Goal: Transaction & Acquisition: Purchase product/service

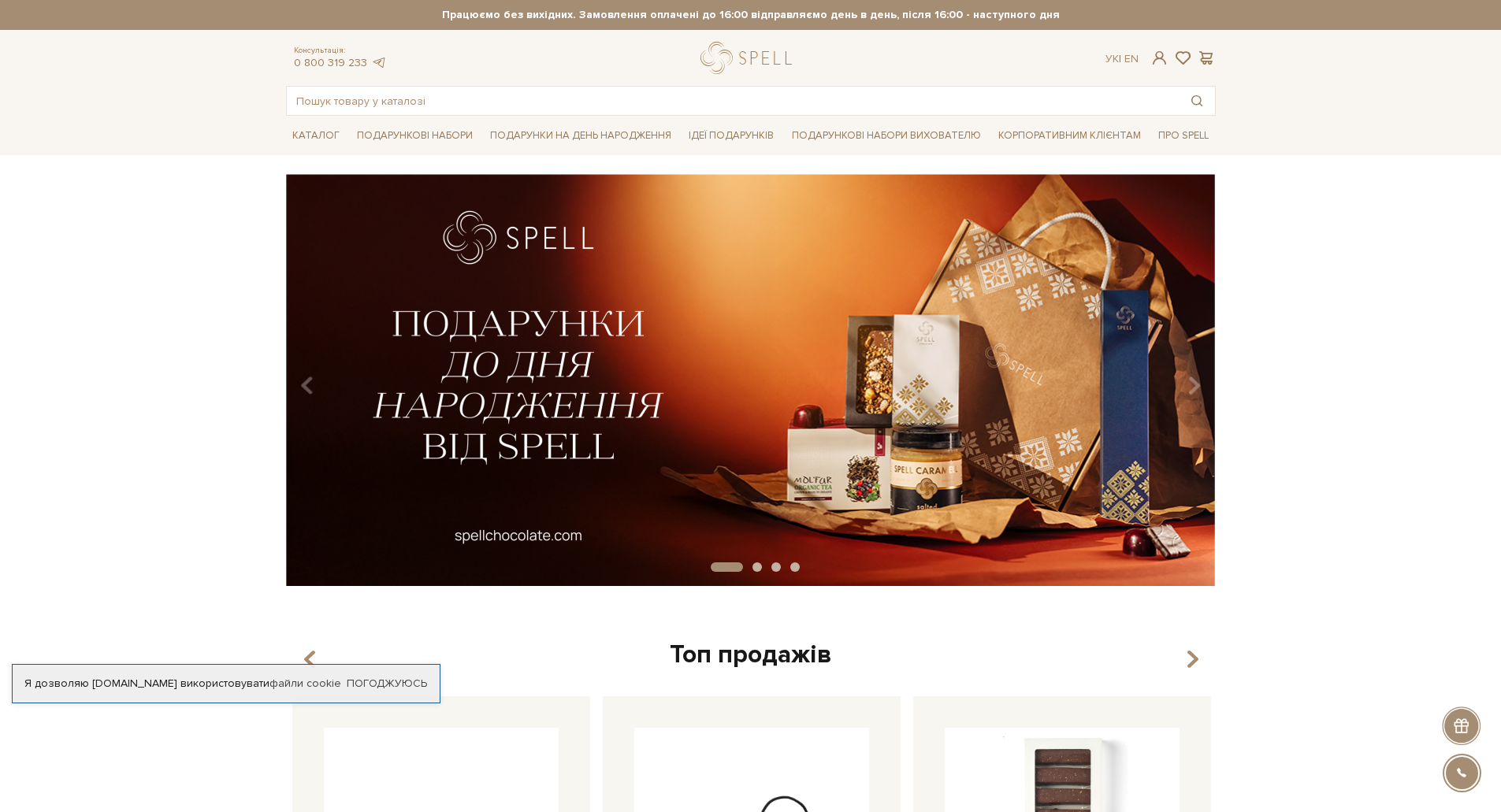
click at [156, 277] on div "slide 2 of 4" at bounding box center [750, 374] width 1501 height 401
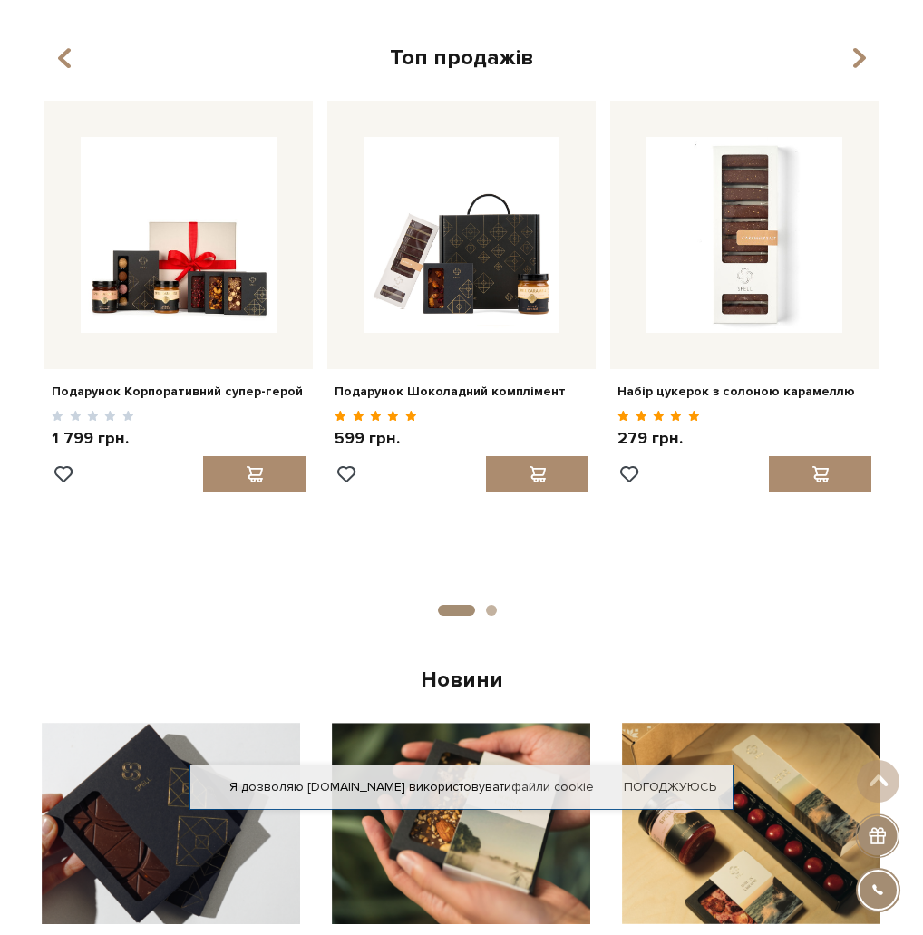
scroll to position [363, 0]
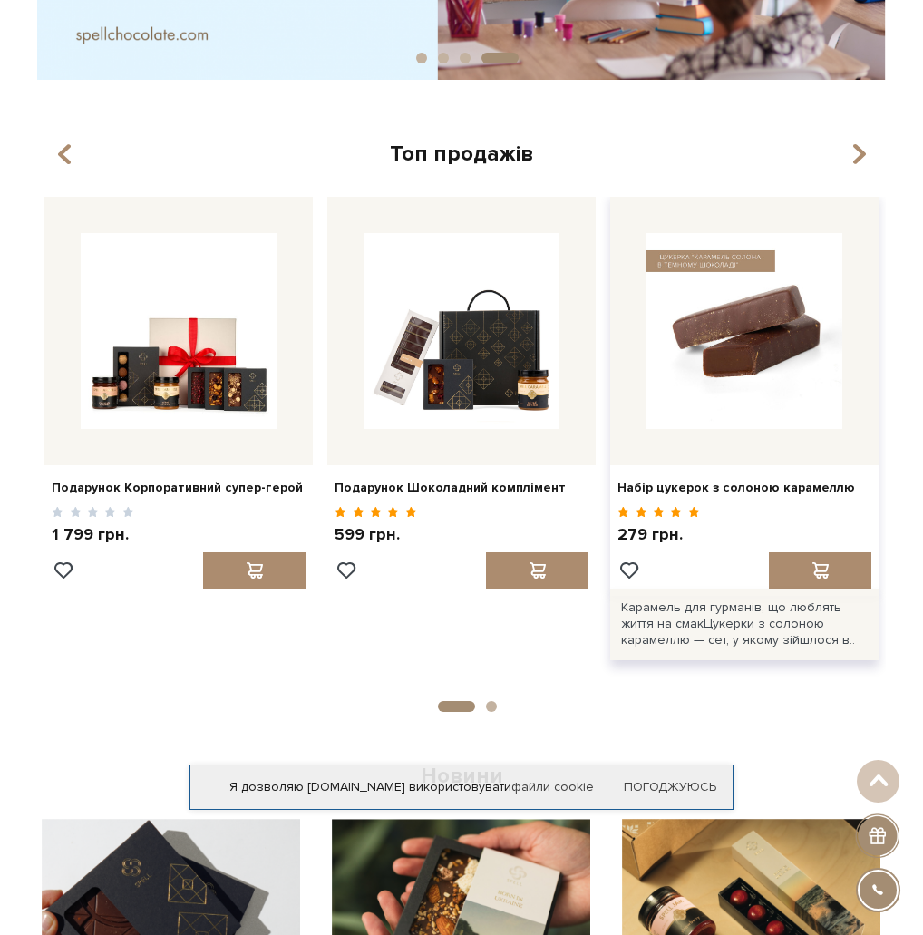
click at [579, 350] on img at bounding box center [745, 331] width 196 height 196
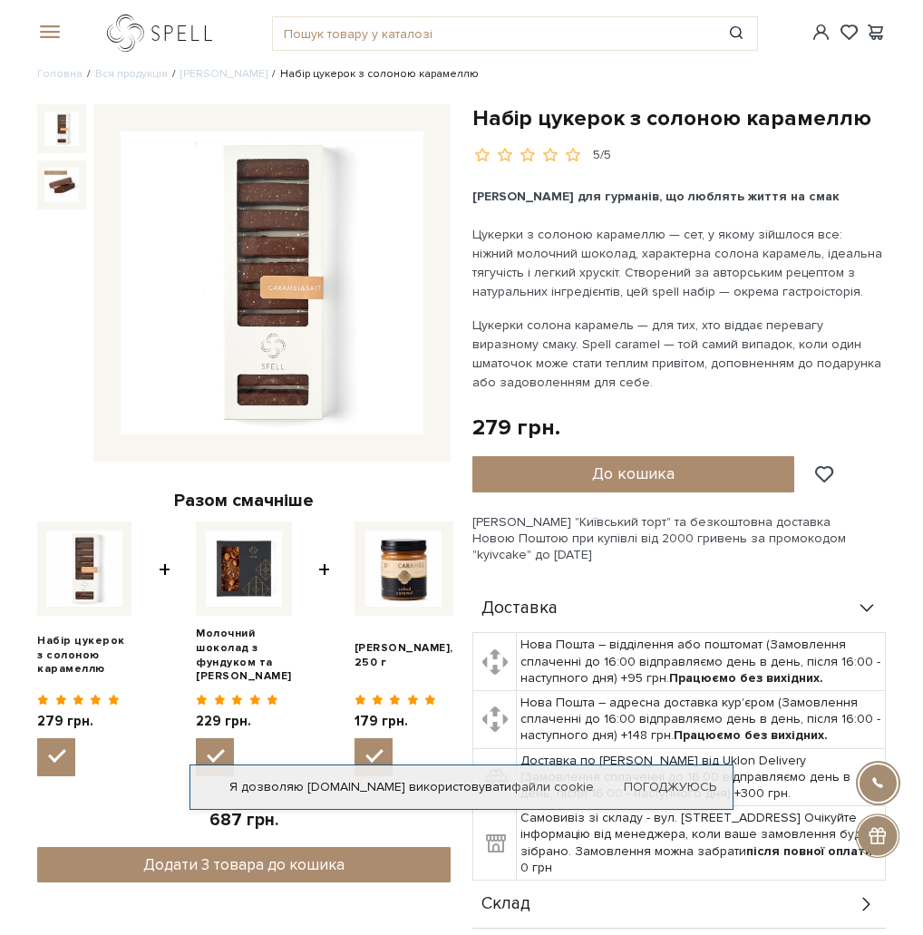
click at [181, 48] on link "logo" at bounding box center [163, 33] width 113 height 37
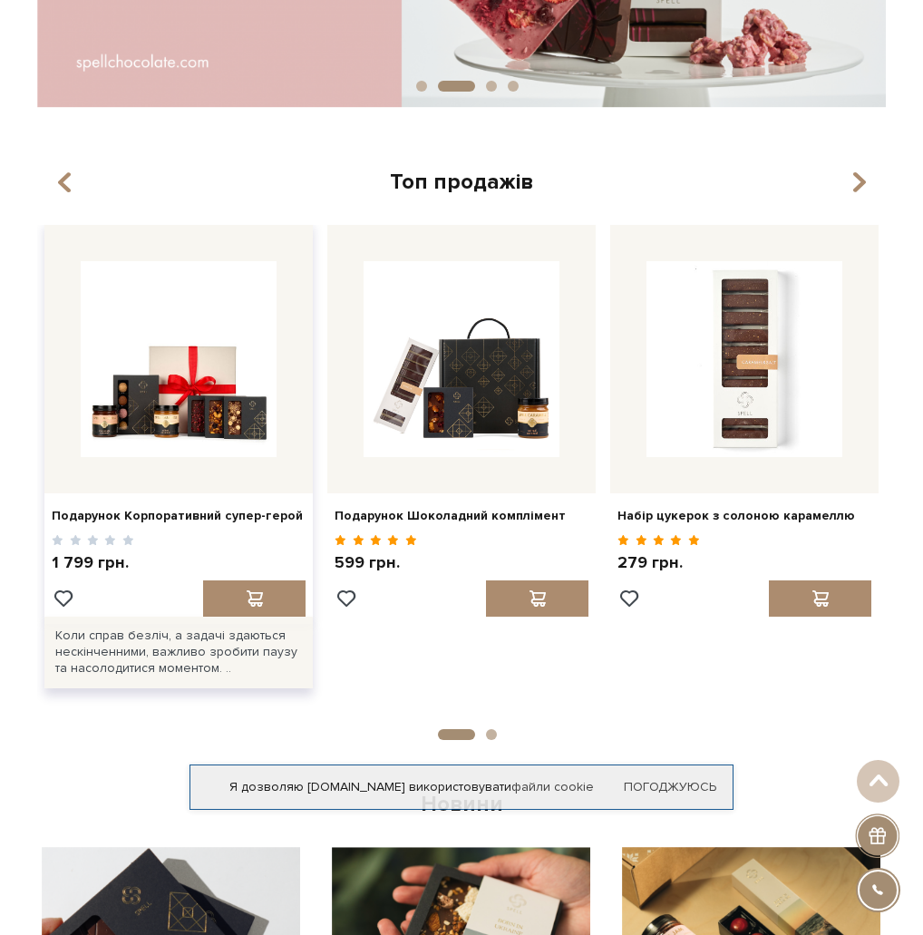
scroll to position [272, 0]
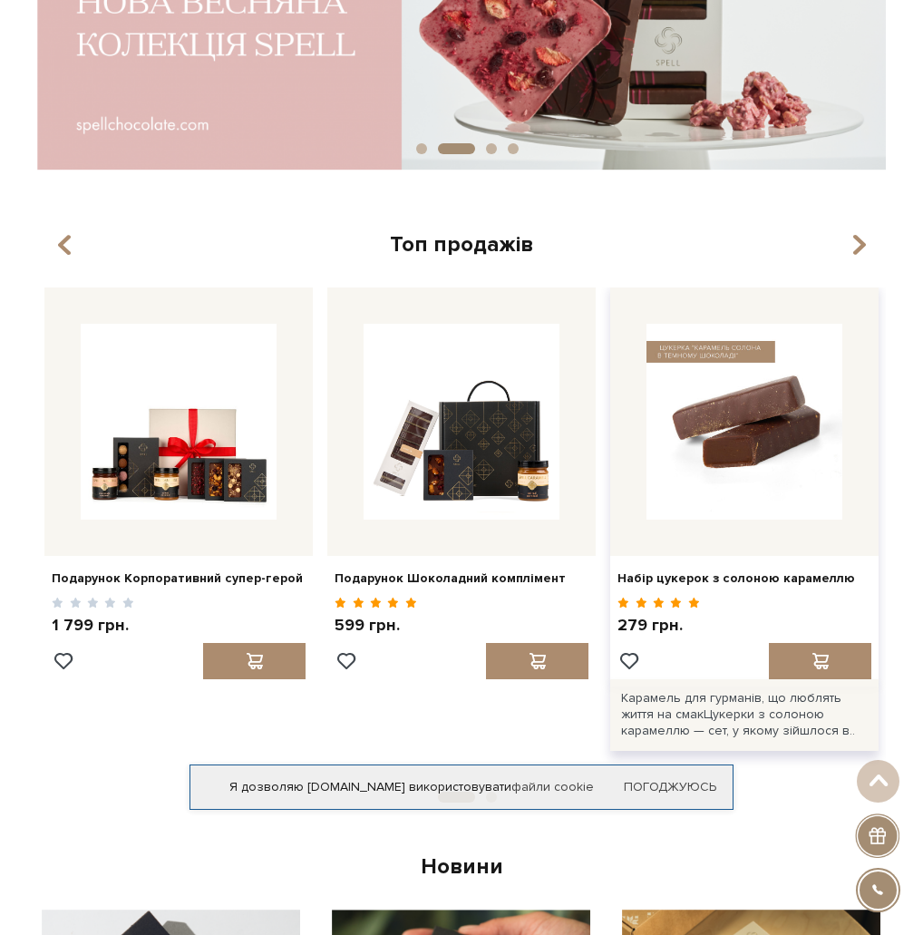
click at [783, 427] on img at bounding box center [745, 422] width 196 height 196
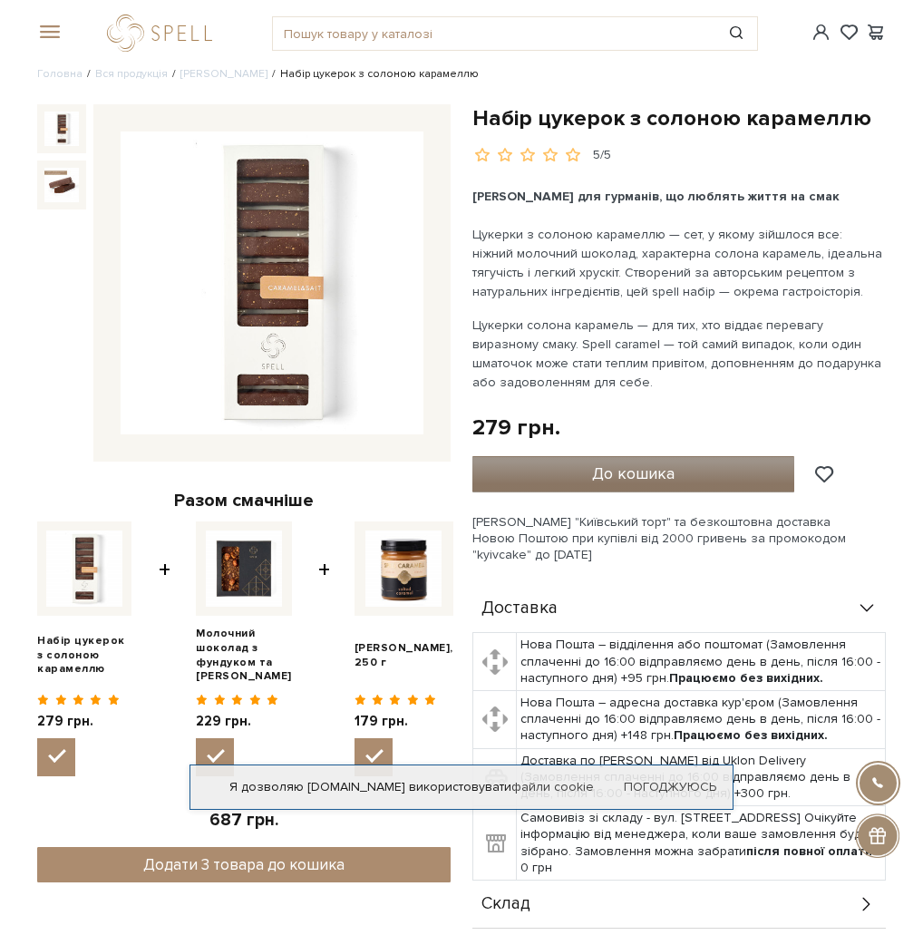
click at [603, 472] on span "До кошика" at bounding box center [633, 473] width 83 height 20
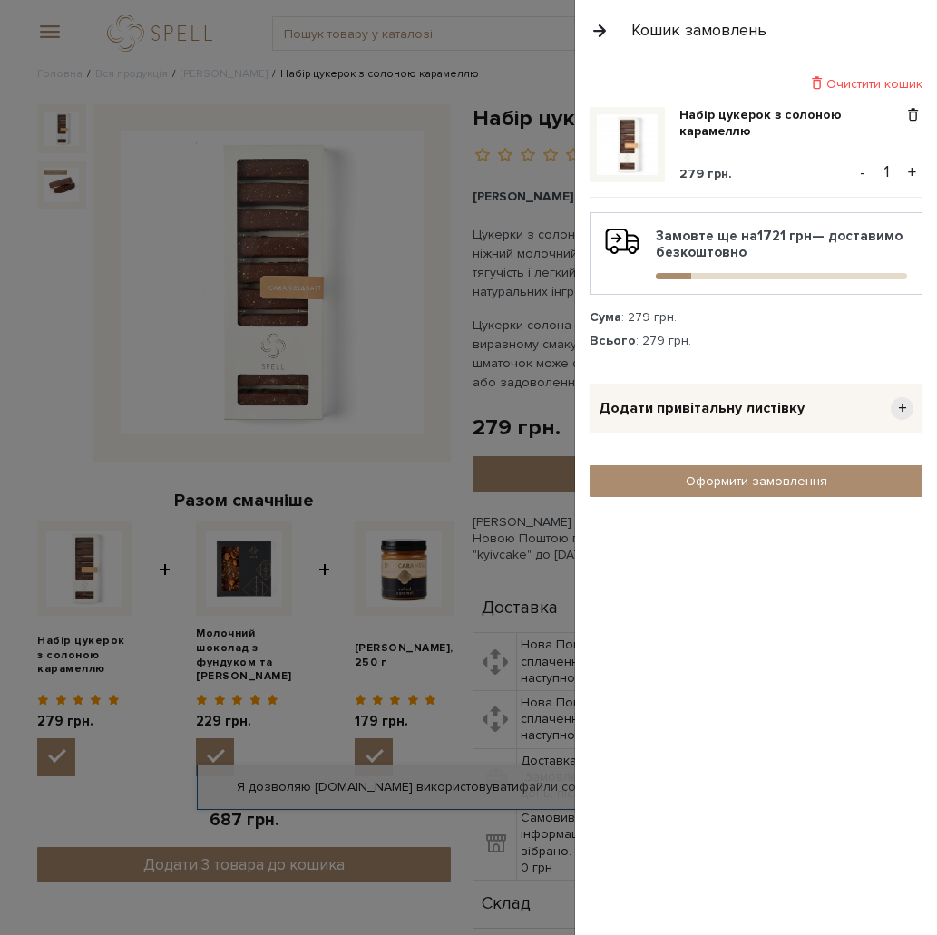
click at [908, 172] on button "+" at bounding box center [911, 172] width 21 height 27
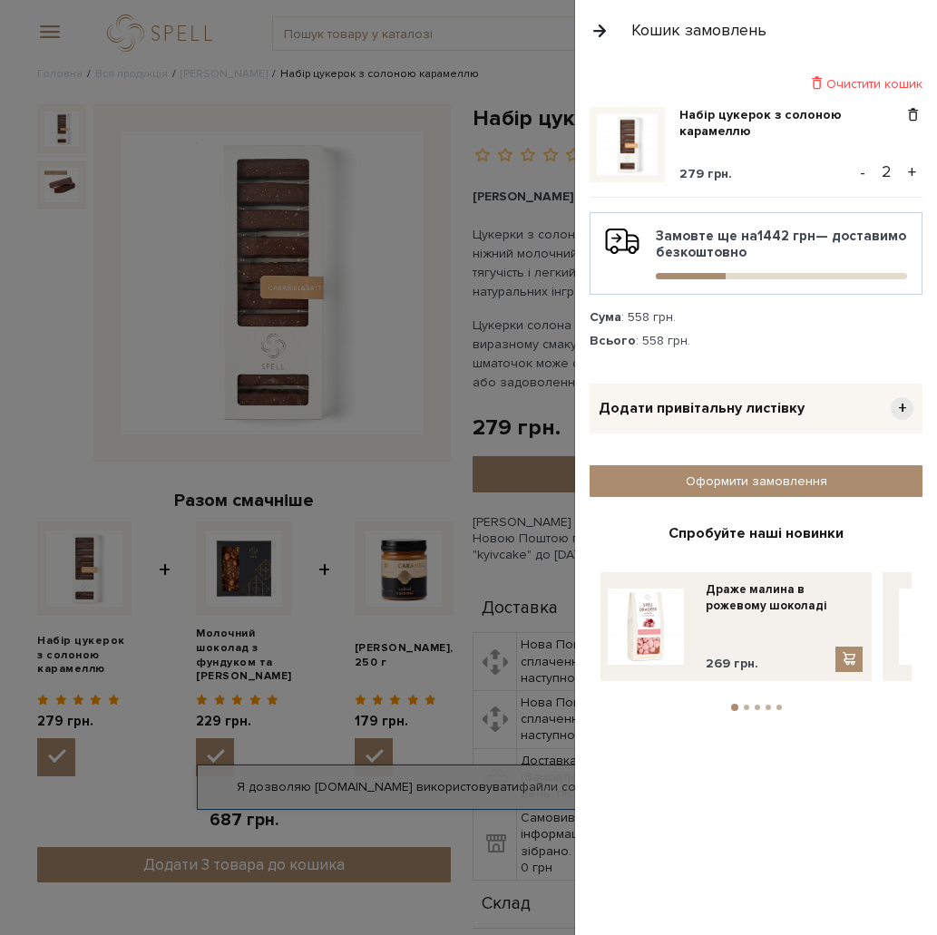
click at [882, 172] on input "2" at bounding box center [887, 171] width 32 height 25
click at [891, 171] on input "2" at bounding box center [887, 171] width 32 height 25
click at [852, 662] on span at bounding box center [849, 658] width 18 height 15
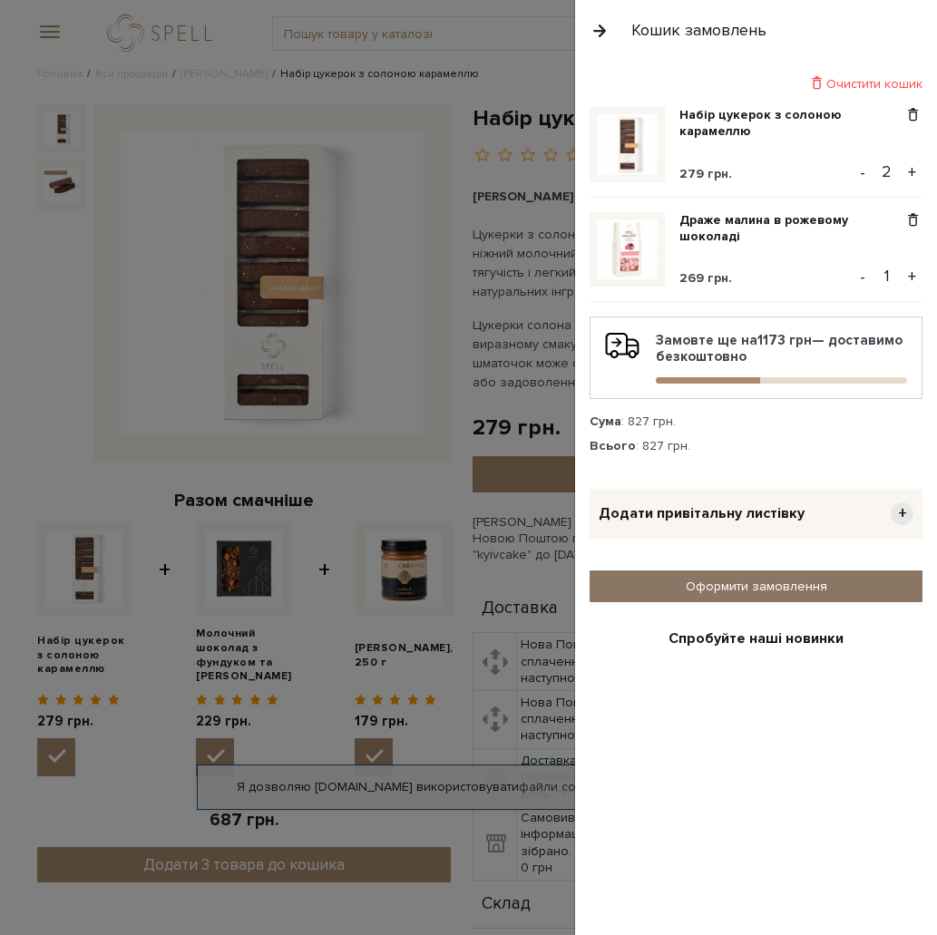
click at [780, 581] on link "Оформити замовлення" at bounding box center [755, 586] width 333 height 32
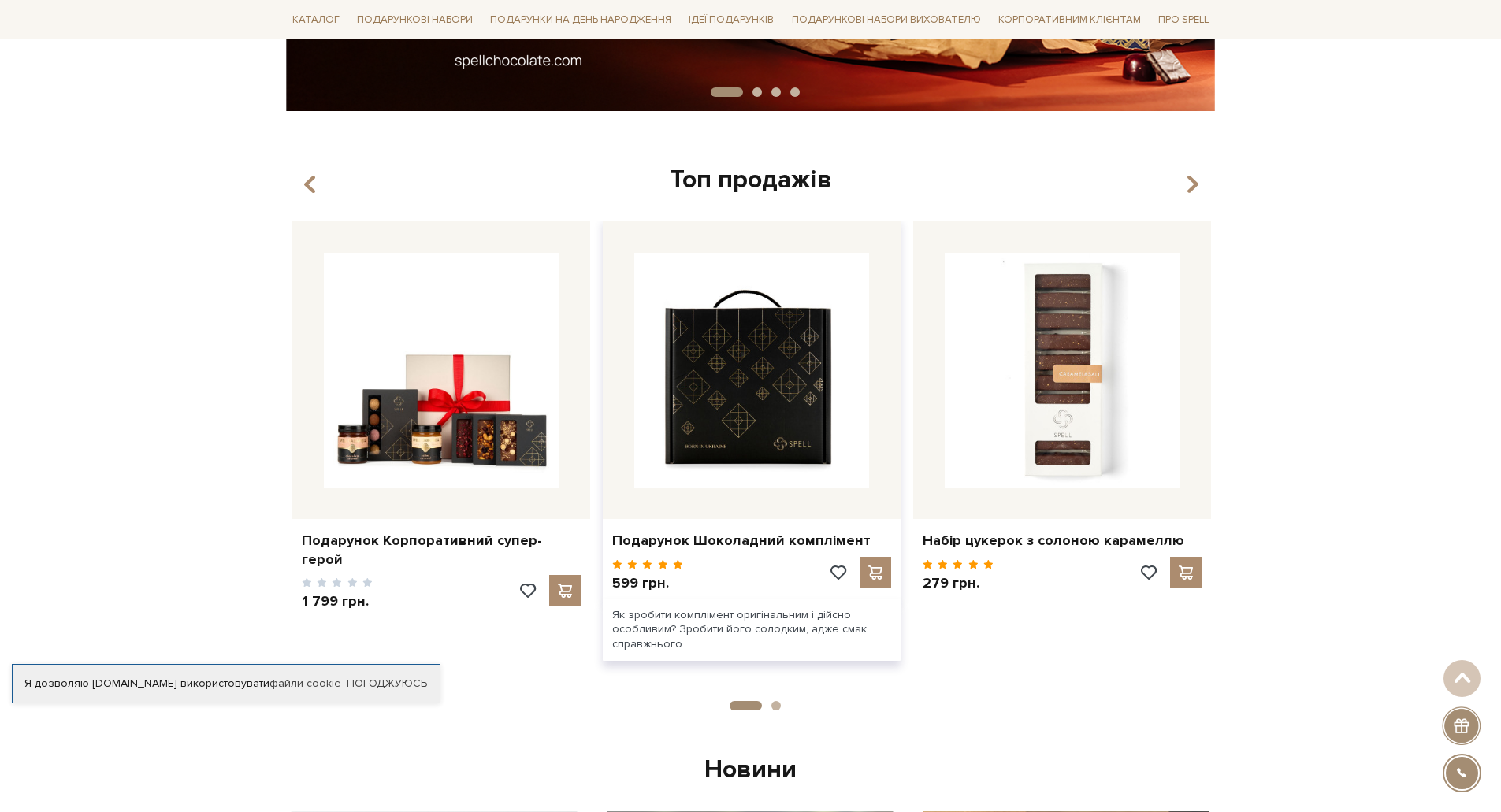
scroll to position [472, 0]
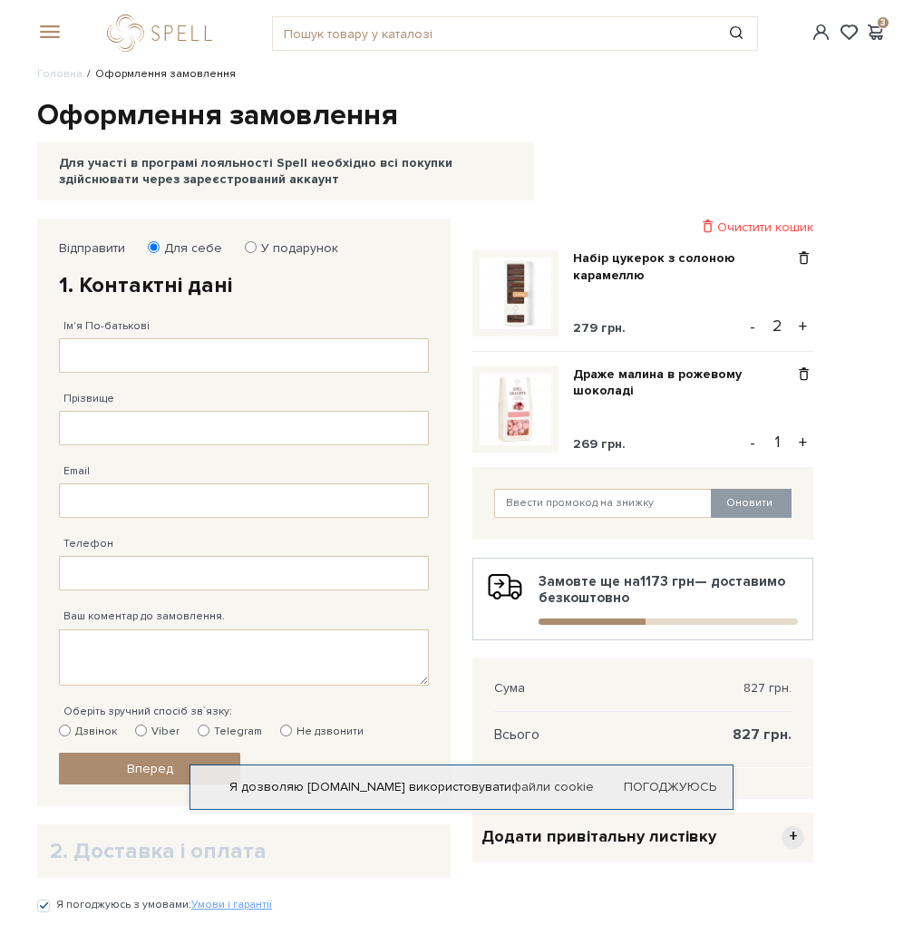
click at [803, 327] on button "+" at bounding box center [803, 326] width 21 height 27
type input "3"
click at [751, 327] on button "-" at bounding box center [753, 326] width 18 height 27
type input "2"
